Goal: Communication & Community: Answer question/provide support

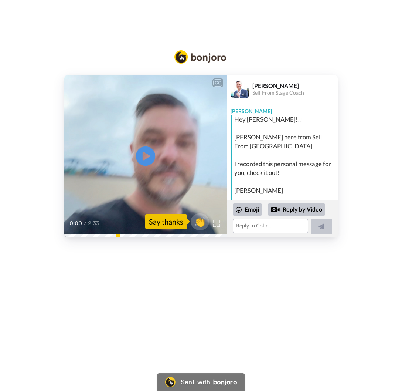
click at [146, 154] on icon "Play/Pause" at bounding box center [146, 155] width 20 height 35
click at [249, 225] on textarea at bounding box center [270, 226] width 75 height 15
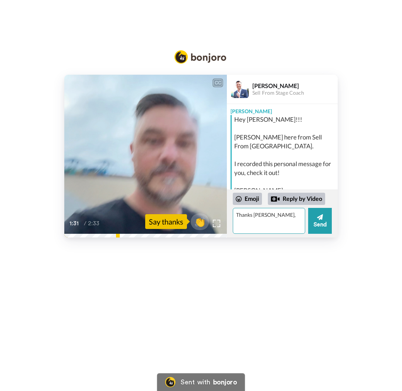
click at [276, 217] on textarea "Thanks [PERSON_NAME]," at bounding box center [269, 221] width 72 height 26
click at [273, 217] on textarea "Thanks [PERSON_NAME]," at bounding box center [269, 221] width 72 height 26
click at [268, 223] on textarea "Thanks [PERSON_NAME], Really appreciate the call, unfortunately it was a stretc…" at bounding box center [269, 221] width 72 height 26
click at [271, 232] on textarea "Thanks [PERSON_NAME], Really appreciate the call, unfortunately it was a stretc…" at bounding box center [269, 221] width 72 height 26
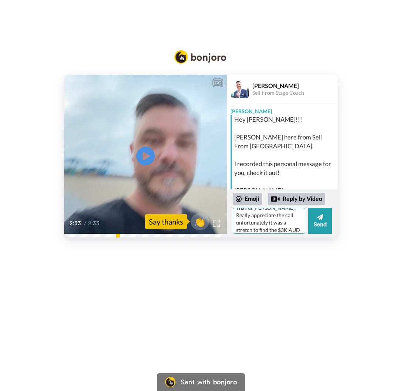
scroll to position [6, 0]
drag, startPoint x: 271, startPoint y: 219, endPoint x: 275, endPoint y: 220, distance: 4.2
click at [271, 219] on textarea "Thanks [PERSON_NAME], Really appreciate the call, unfortunately it was a stretc…" at bounding box center [269, 221] width 72 height 26
click at [301, 215] on textarea "Thanks [PERSON_NAME], Really appreciate the personal call, unfortunately it was…" at bounding box center [269, 221] width 72 height 26
drag, startPoint x: 238, startPoint y: 225, endPoint x: 233, endPoint y: 224, distance: 4.8
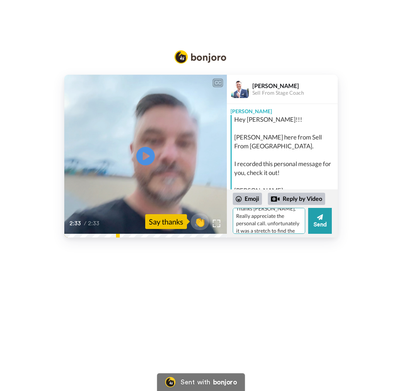
click at [233, 224] on textarea "Thanks [PERSON_NAME], Really appreciate the personal call. unfortunately it was…" at bounding box center [269, 221] width 72 height 26
click at [297, 215] on textarea "Thanks [PERSON_NAME], Really appreciate the personal call. Unfortunately it was…" at bounding box center [269, 221] width 72 height 26
drag, startPoint x: 298, startPoint y: 223, endPoint x: 293, endPoint y: 226, distance: 5.8
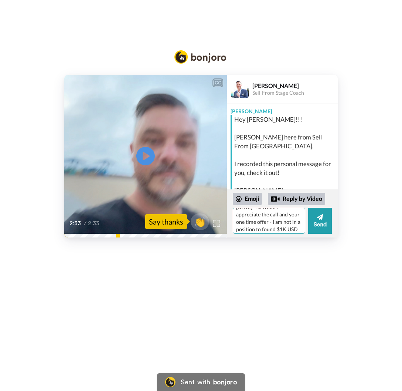
click at [298, 223] on textarea "Thanks [PERSON_NAME], Really appreciate the personal call. Unfortunately it was…" at bounding box center [269, 221] width 72 height 26
drag, startPoint x: 250, startPoint y: 215, endPoint x: 258, endPoint y: 222, distance: 10.5
click at [258, 222] on textarea "Thanks [PERSON_NAME], Really appreciate the personal call. Unfortunately it was…" at bounding box center [269, 221] width 72 height 26
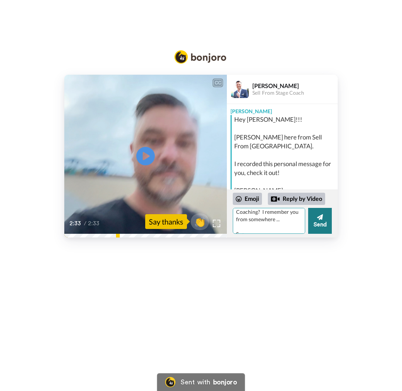
type textarea "Thanks [PERSON_NAME], Really appreciate the personal call. Unfortunately it was…"
click at [321, 223] on button "Send" at bounding box center [320, 221] width 24 height 26
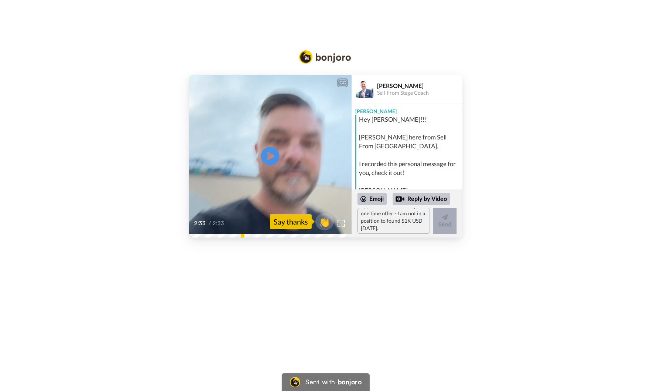
scroll to position [0, 0]
